Goal: Information Seeking & Learning: Learn about a topic

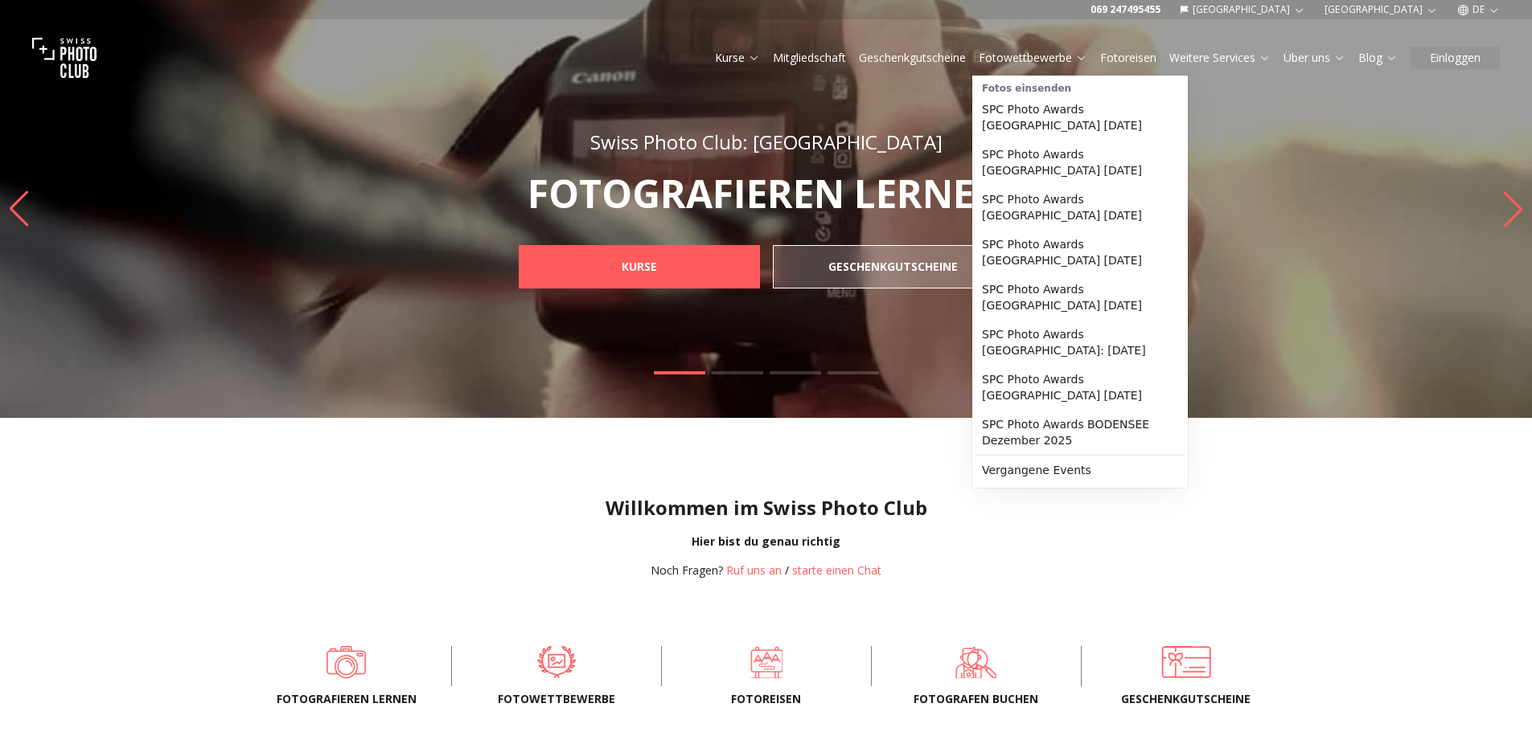
click at [1059, 55] on link "Fotowettbewerbe" at bounding box center [1033, 58] width 109 height 16
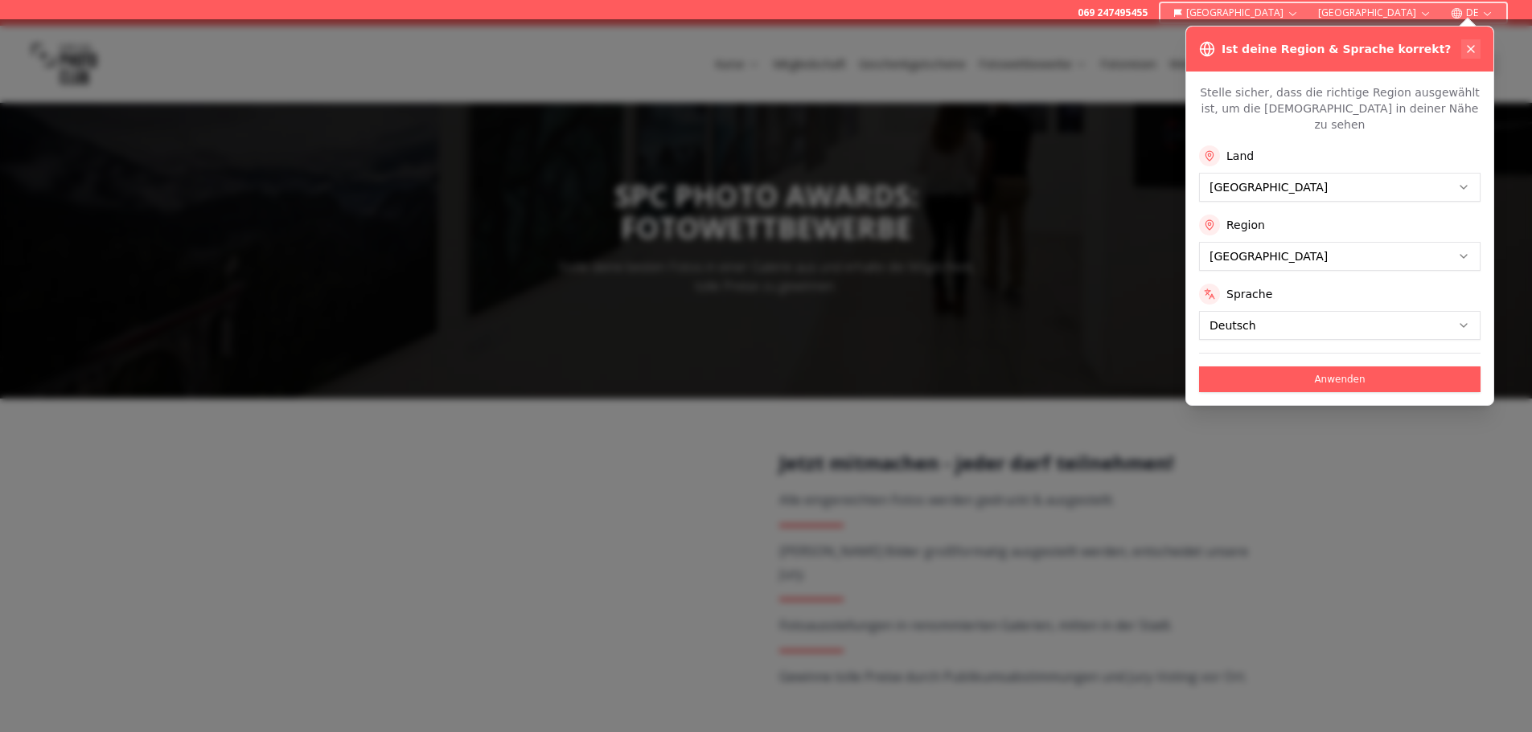
click at [1468, 47] on icon at bounding box center [1470, 49] width 6 height 6
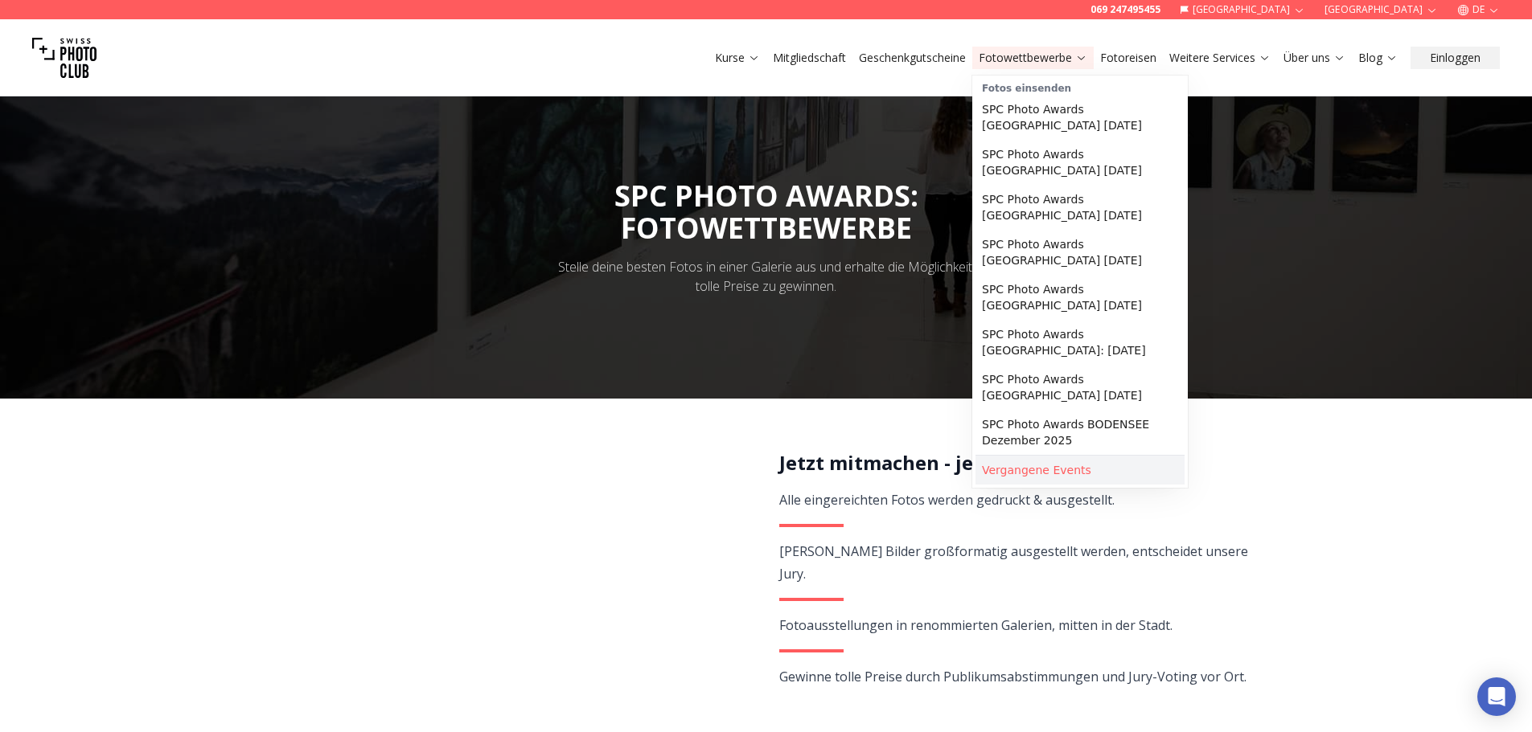
click at [1049, 456] on link "Vergangene Events" at bounding box center [1079, 470] width 209 height 29
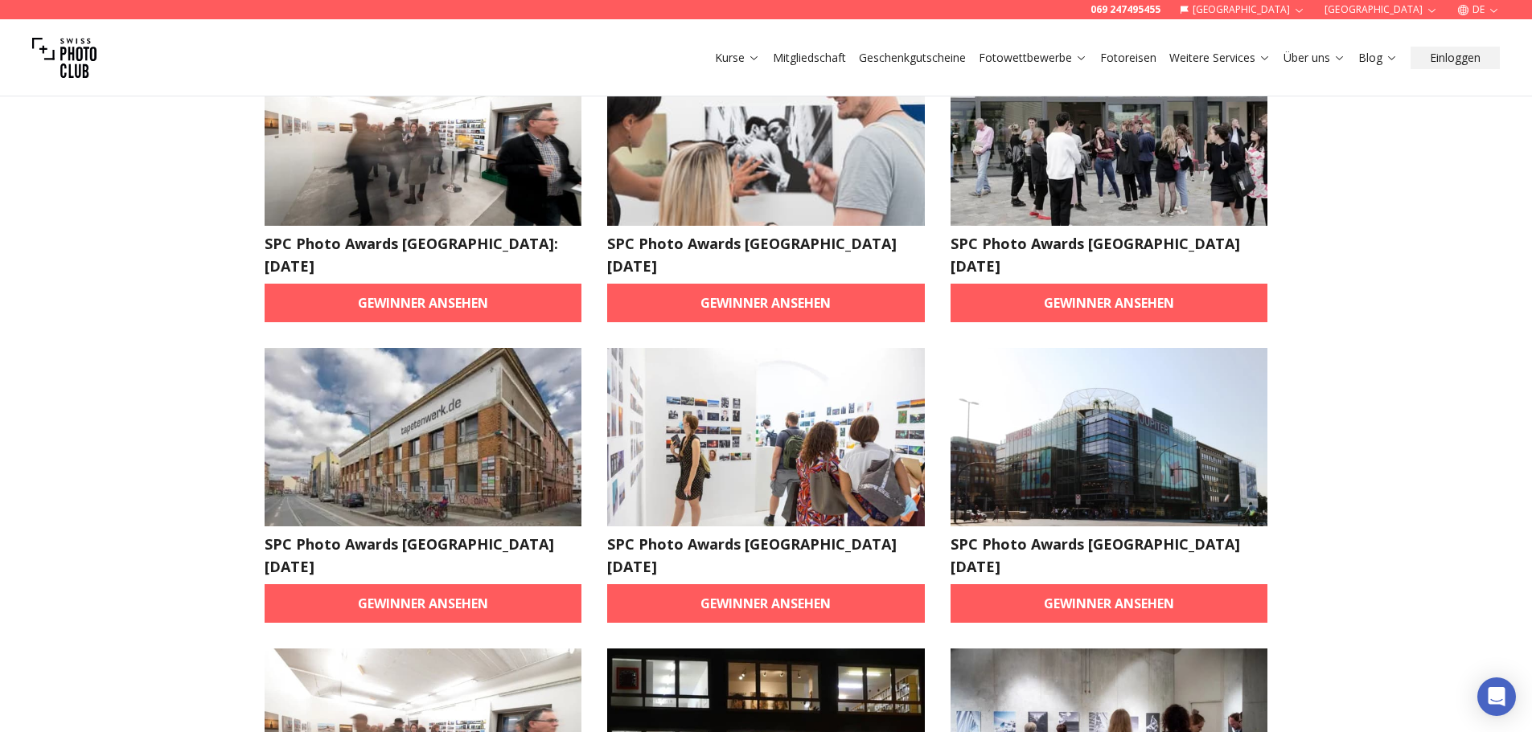
scroll to position [482, 0]
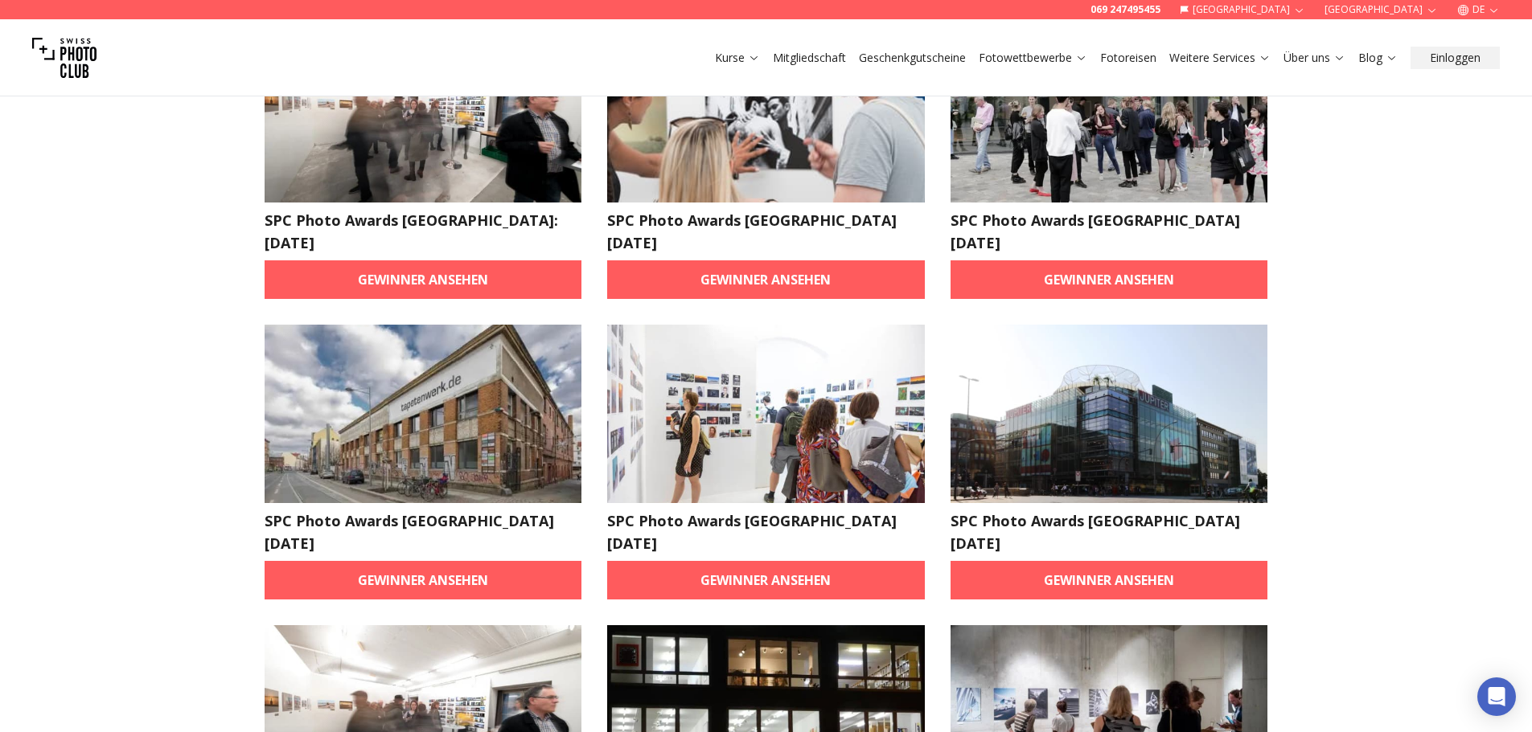
click at [411, 407] on img at bounding box center [424, 414] width 318 height 178
click at [431, 561] on link "Gewinner ansehen" at bounding box center [424, 580] width 318 height 39
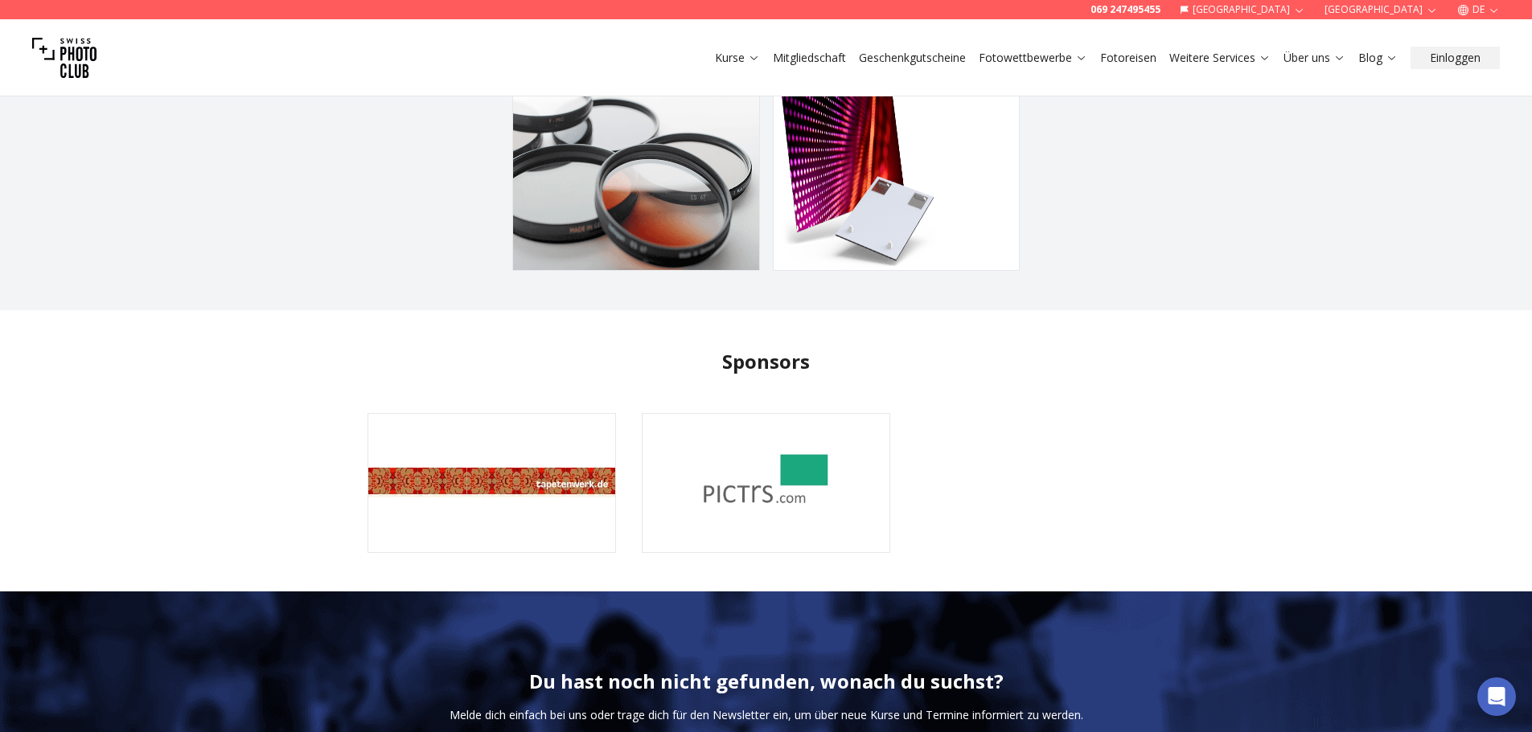
scroll to position [3136, 0]
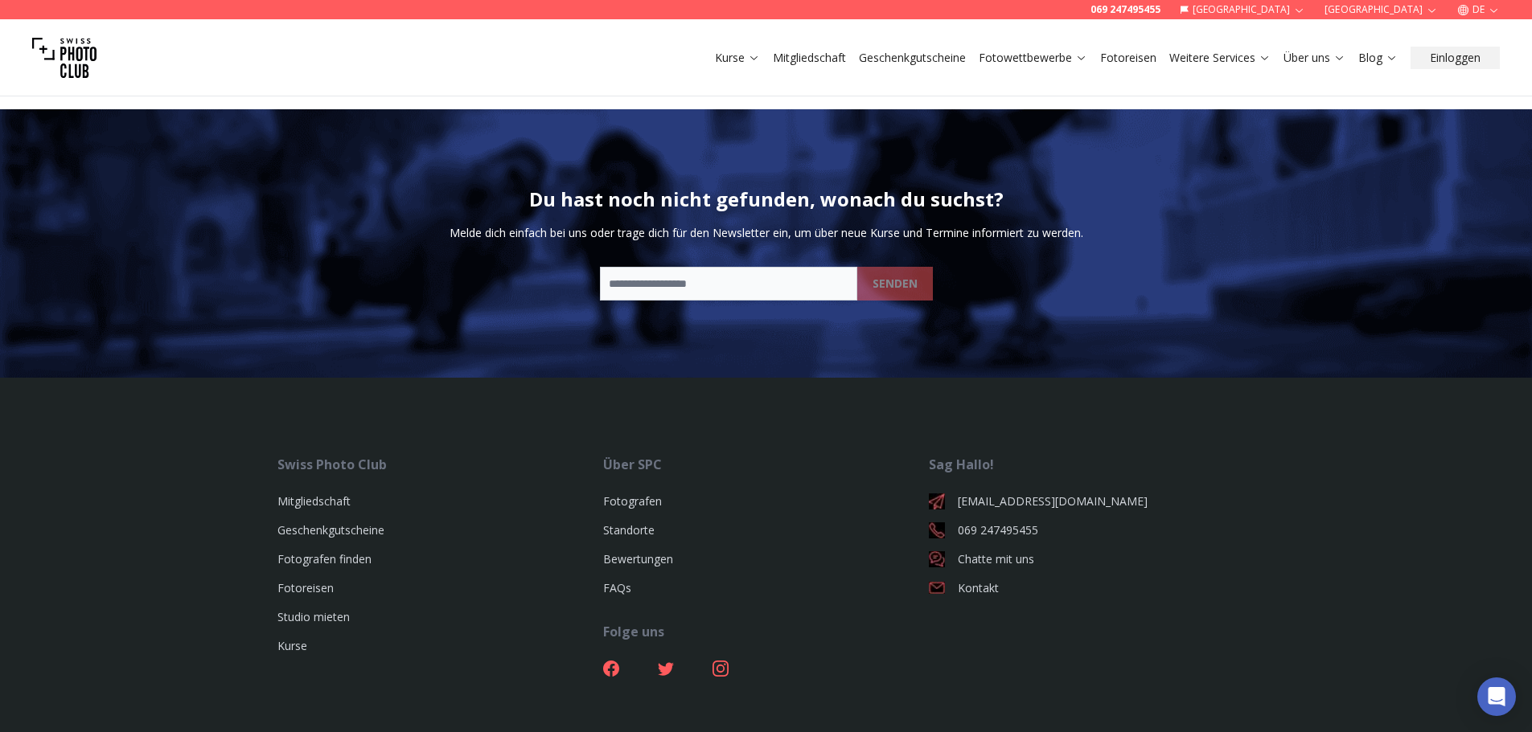
click at [1007, 64] on link "Fotowettbewerbe" at bounding box center [1033, 58] width 109 height 16
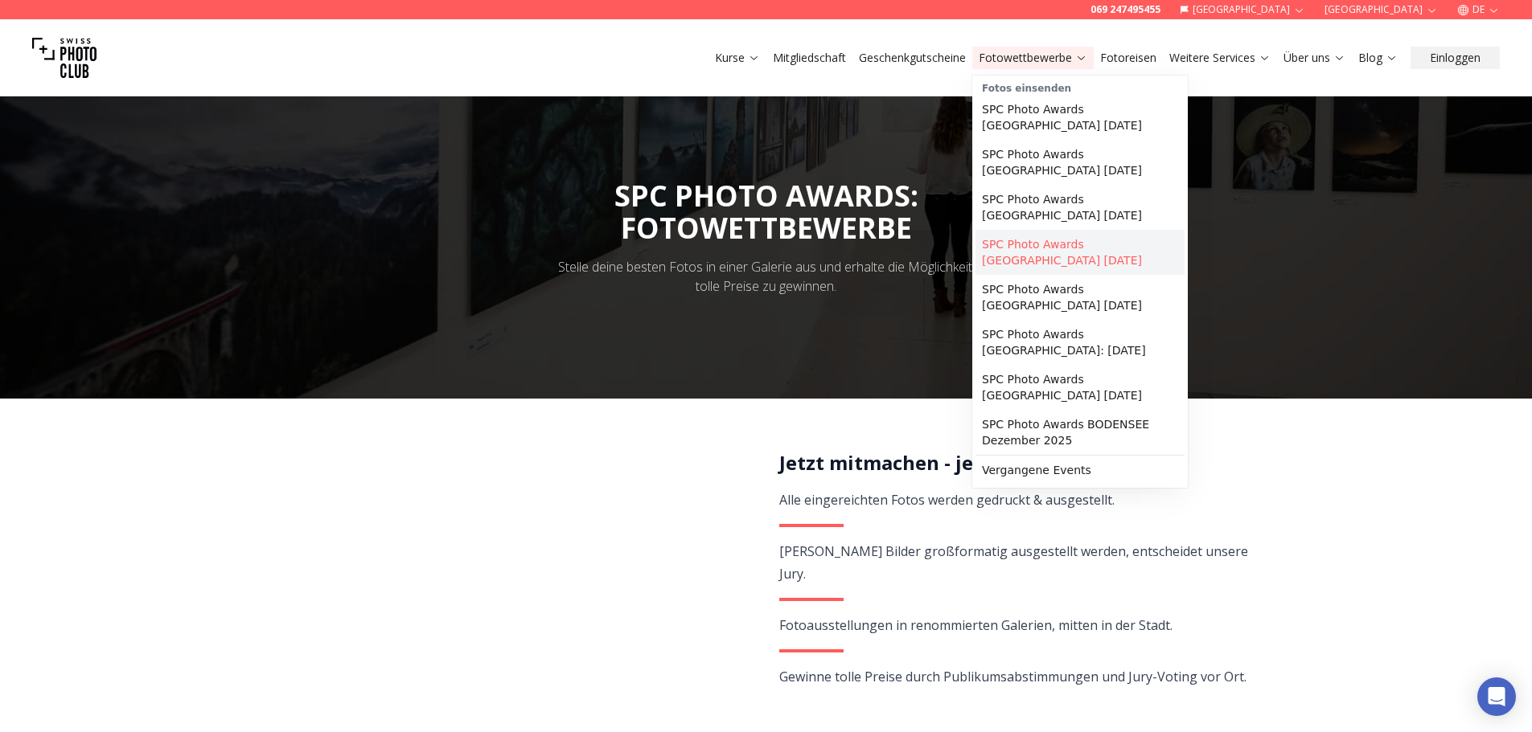
click at [1030, 239] on link "SPC Photo Awards [GEOGRAPHIC_DATA] [DATE]" at bounding box center [1079, 252] width 209 height 45
